Goal: Contribute content

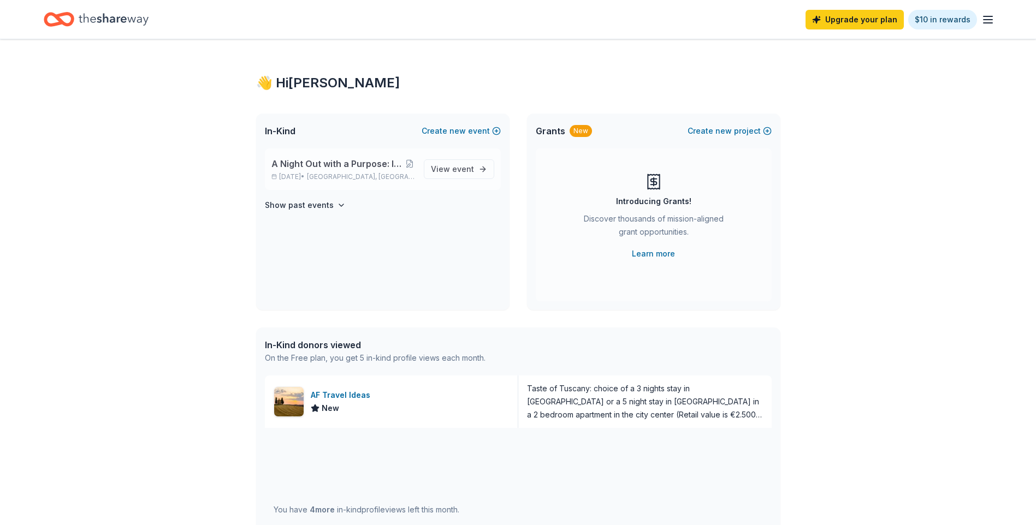
click at [346, 165] on span "A Night Out with a Purpose: Inaugural BASIS Charter Schools Gala" at bounding box center [337, 163] width 133 height 13
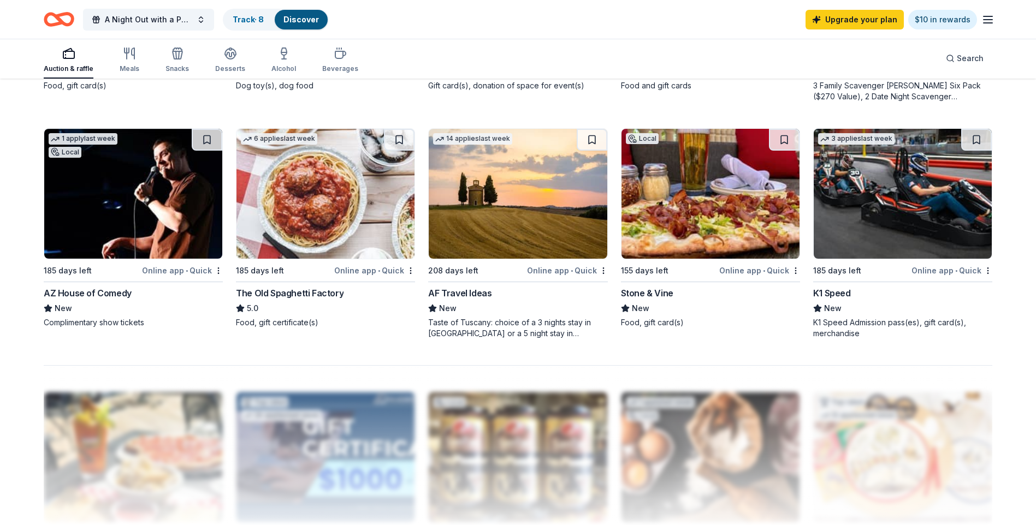
scroll to position [764, 0]
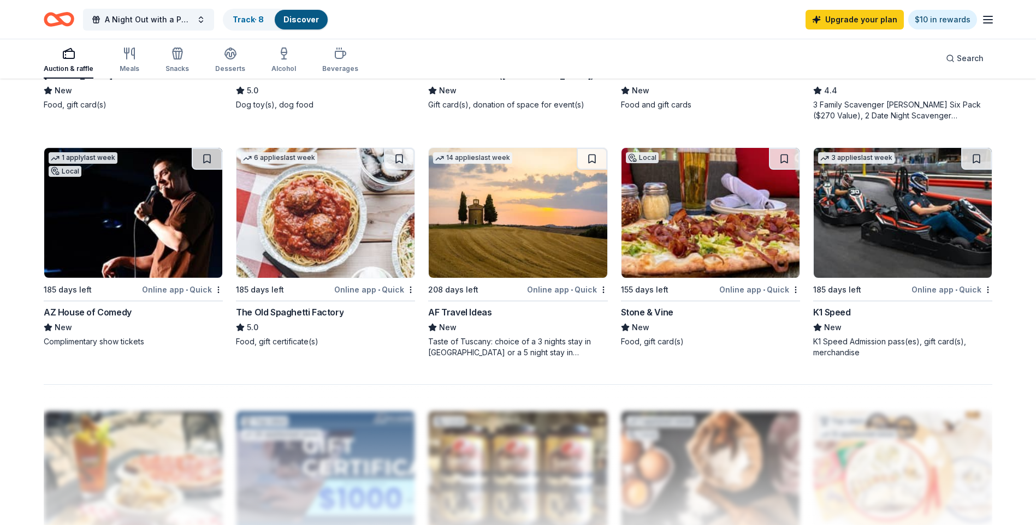
click at [700, 175] on img at bounding box center [710, 213] width 178 height 130
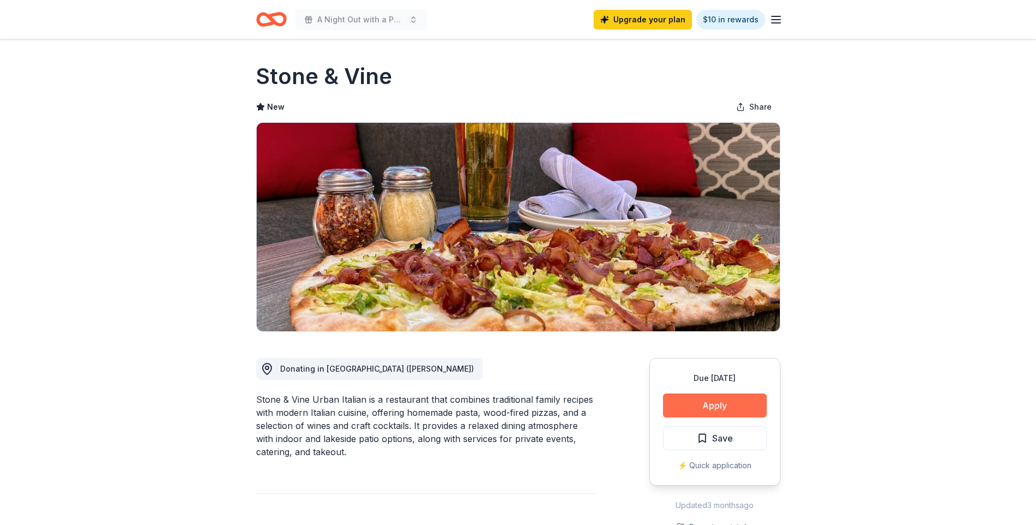
click at [704, 407] on button "Apply" at bounding box center [715, 406] width 104 height 24
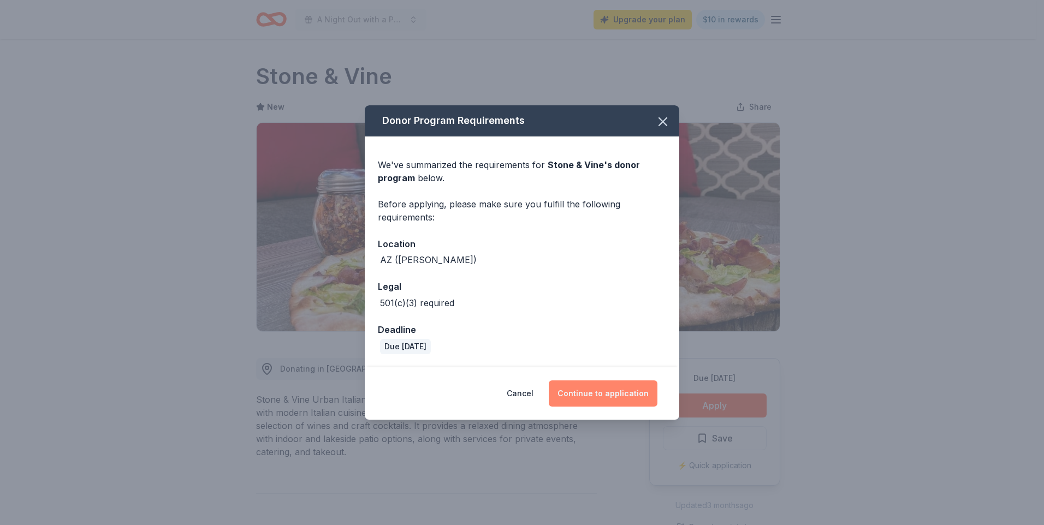
click at [594, 389] on button "Continue to application" at bounding box center [603, 393] width 109 height 26
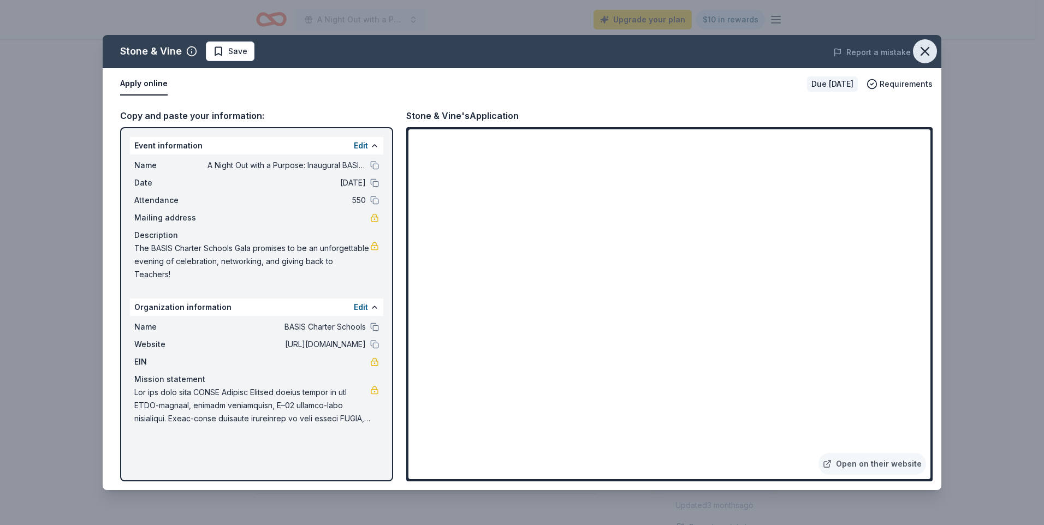
click at [928, 49] on icon "button" at bounding box center [924, 51] width 15 height 15
